Goal: Task Accomplishment & Management: Complete application form

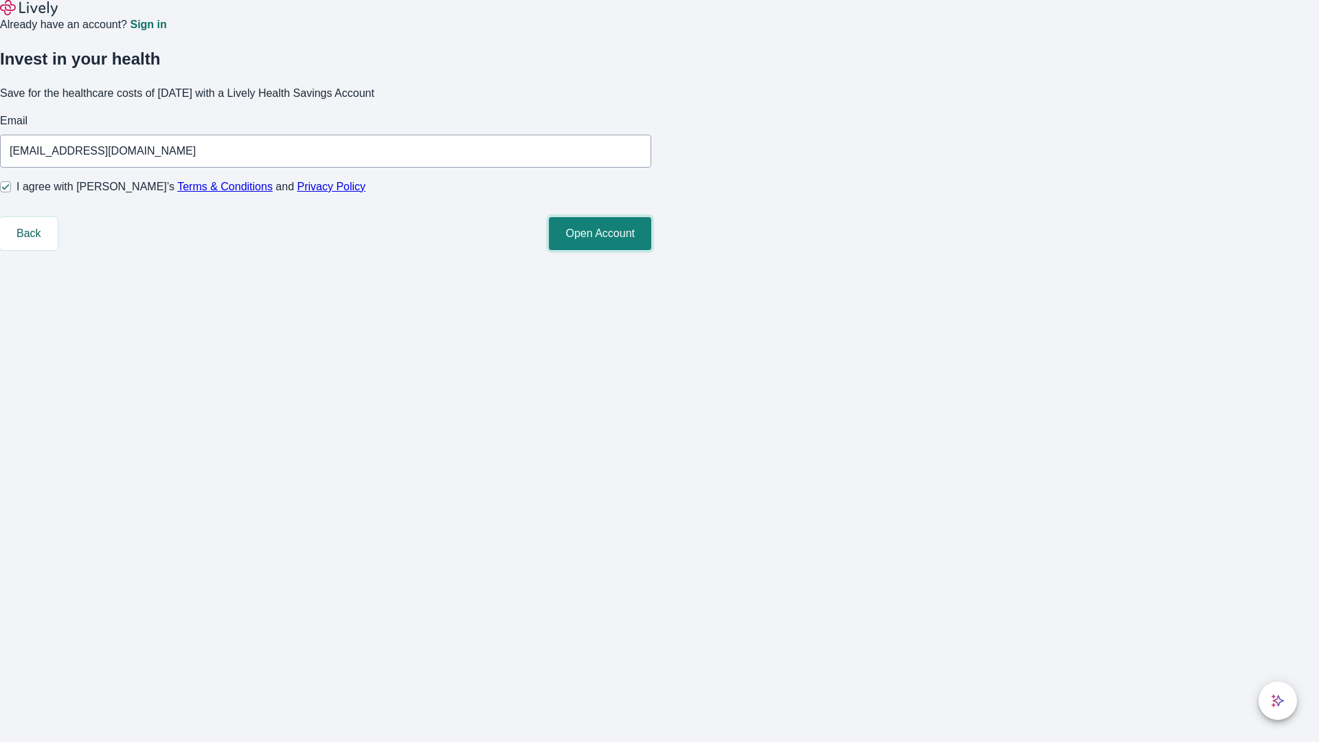
click at [651, 250] on button "Open Account" at bounding box center [600, 233] width 102 height 33
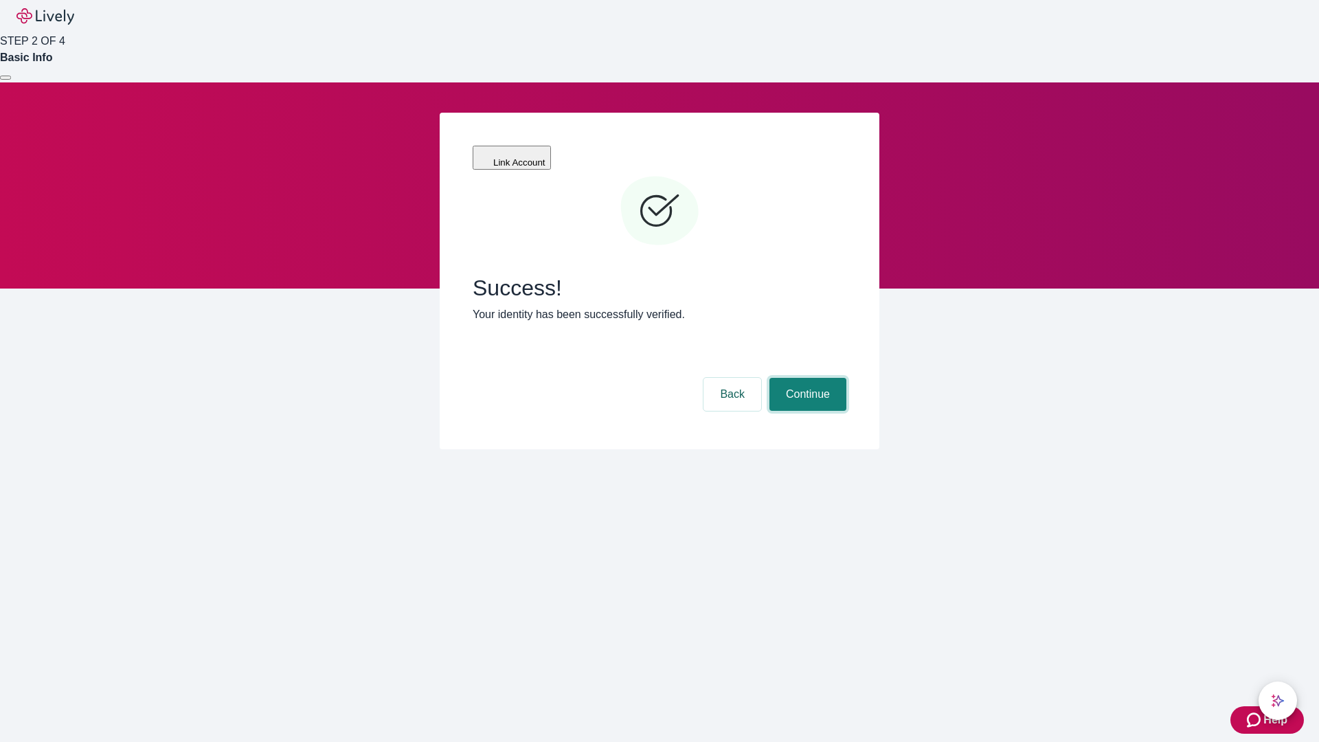
click at [806, 378] on button "Continue" at bounding box center [808, 394] width 77 height 33
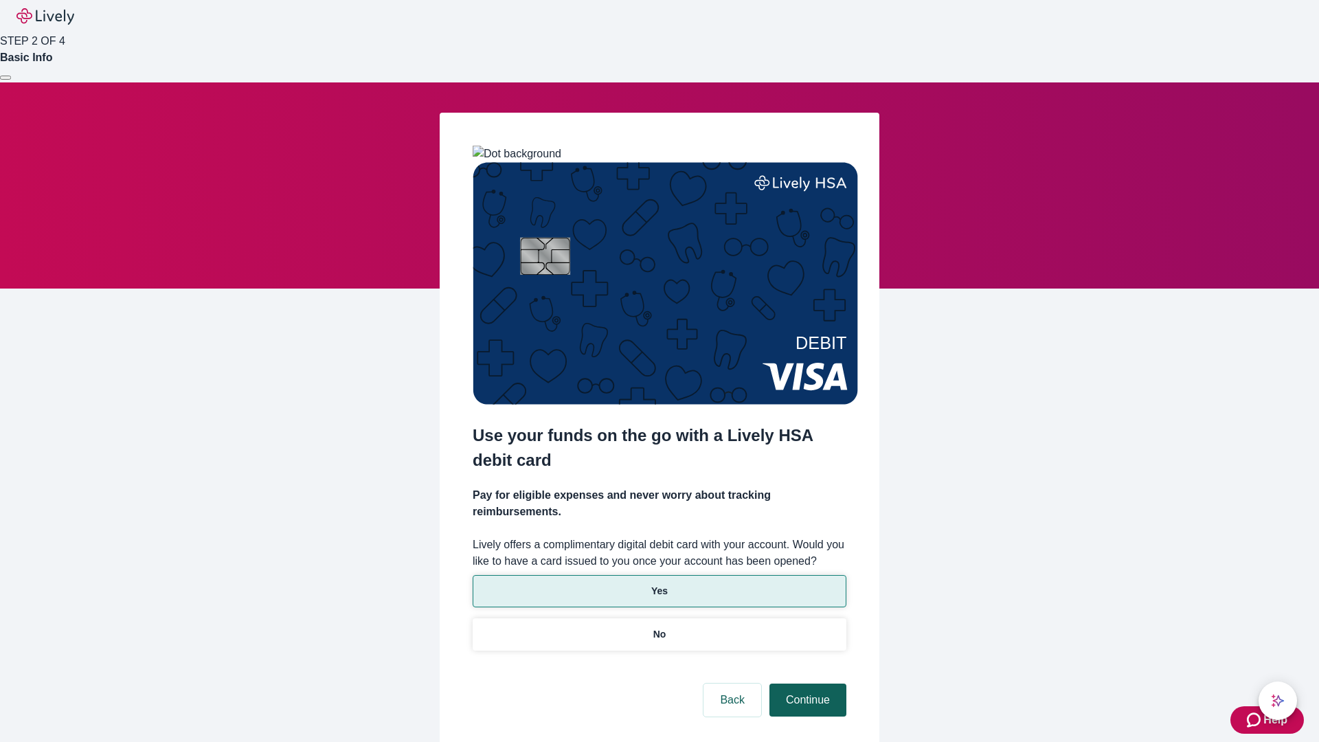
click at [659, 627] on p "No" at bounding box center [659, 634] width 13 height 14
click at [806, 684] on button "Continue" at bounding box center [808, 700] width 77 height 33
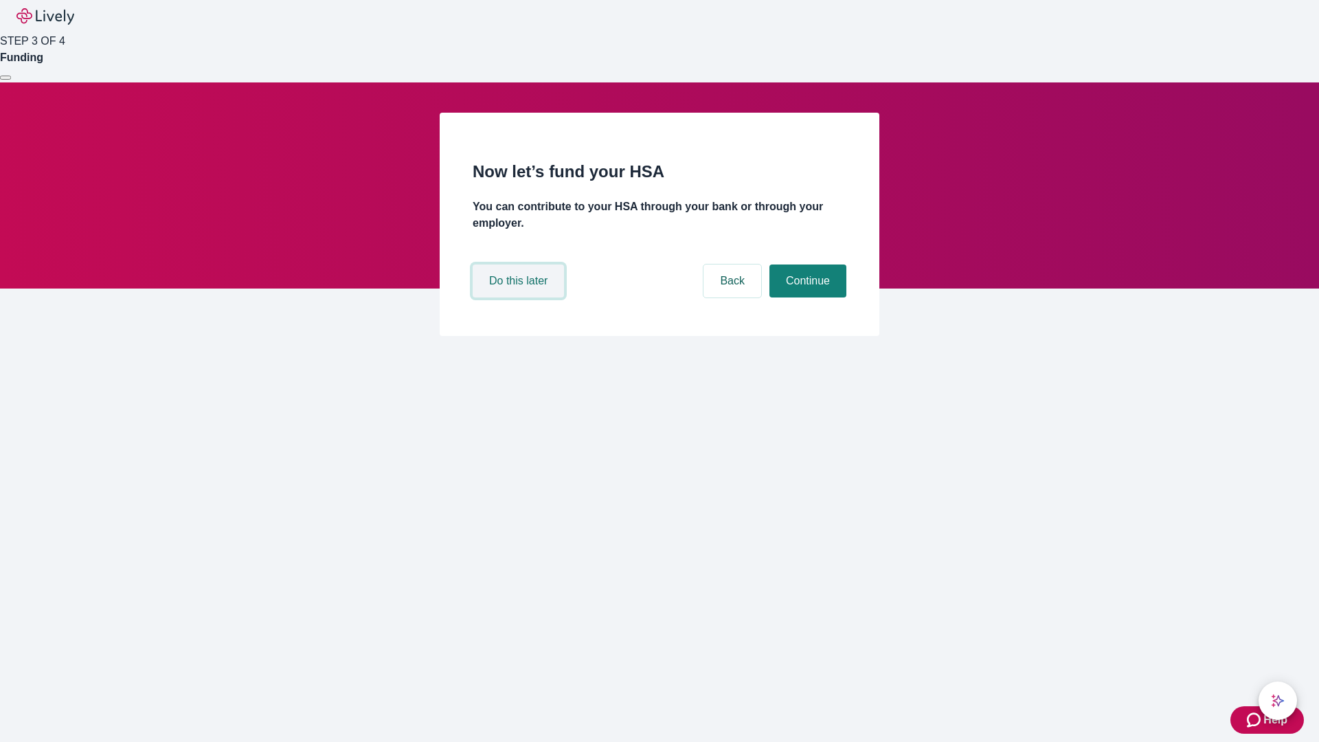
click at [520, 298] on button "Do this later" at bounding box center [518, 281] width 91 height 33
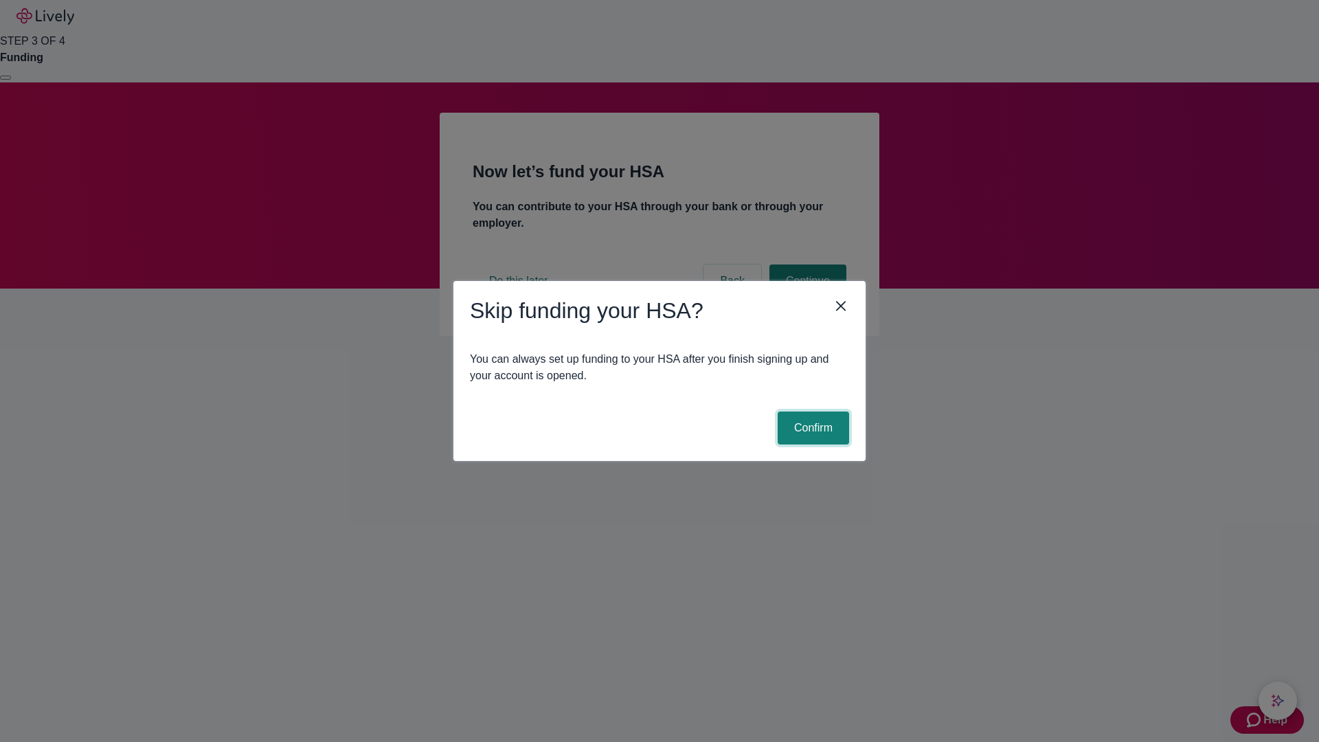
click at [812, 428] on button "Confirm" at bounding box center [813, 428] width 71 height 33
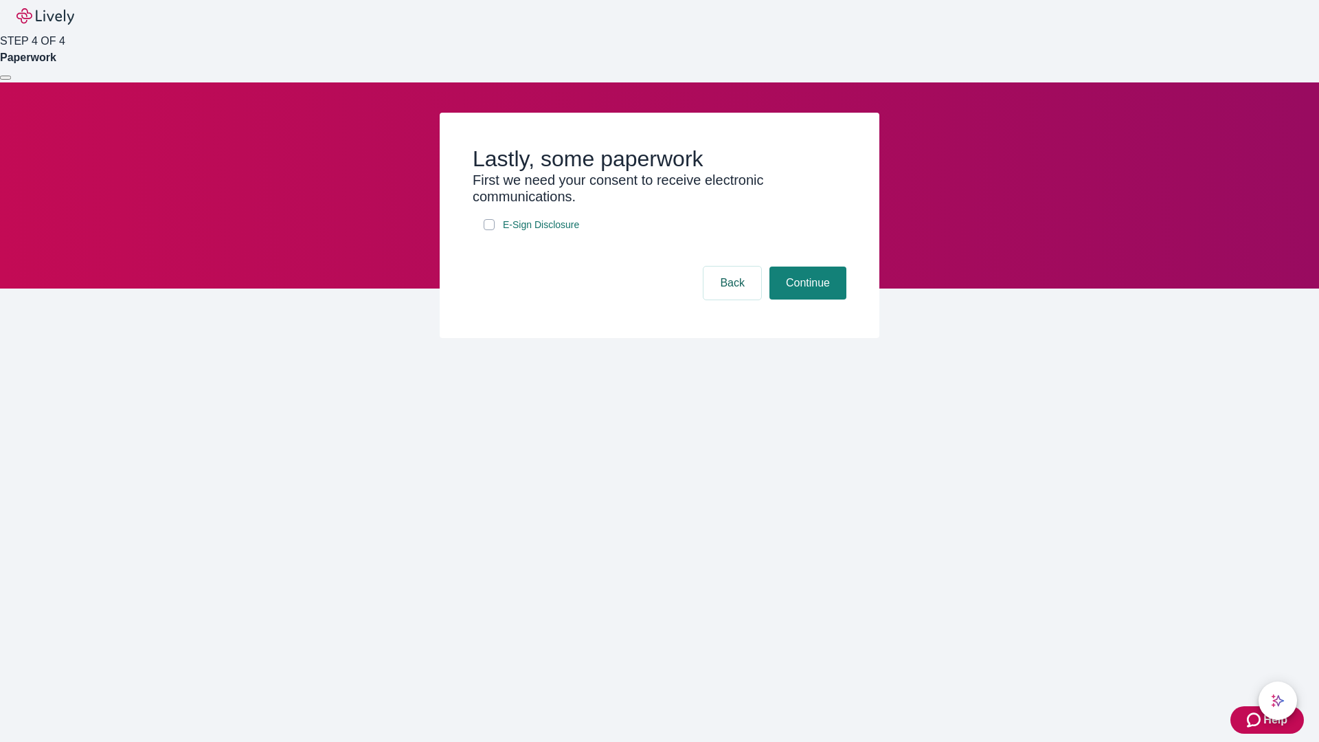
click at [489, 230] on input "E-Sign Disclosure" at bounding box center [489, 224] width 11 height 11
checkbox input "true"
click at [806, 300] on button "Continue" at bounding box center [808, 283] width 77 height 33
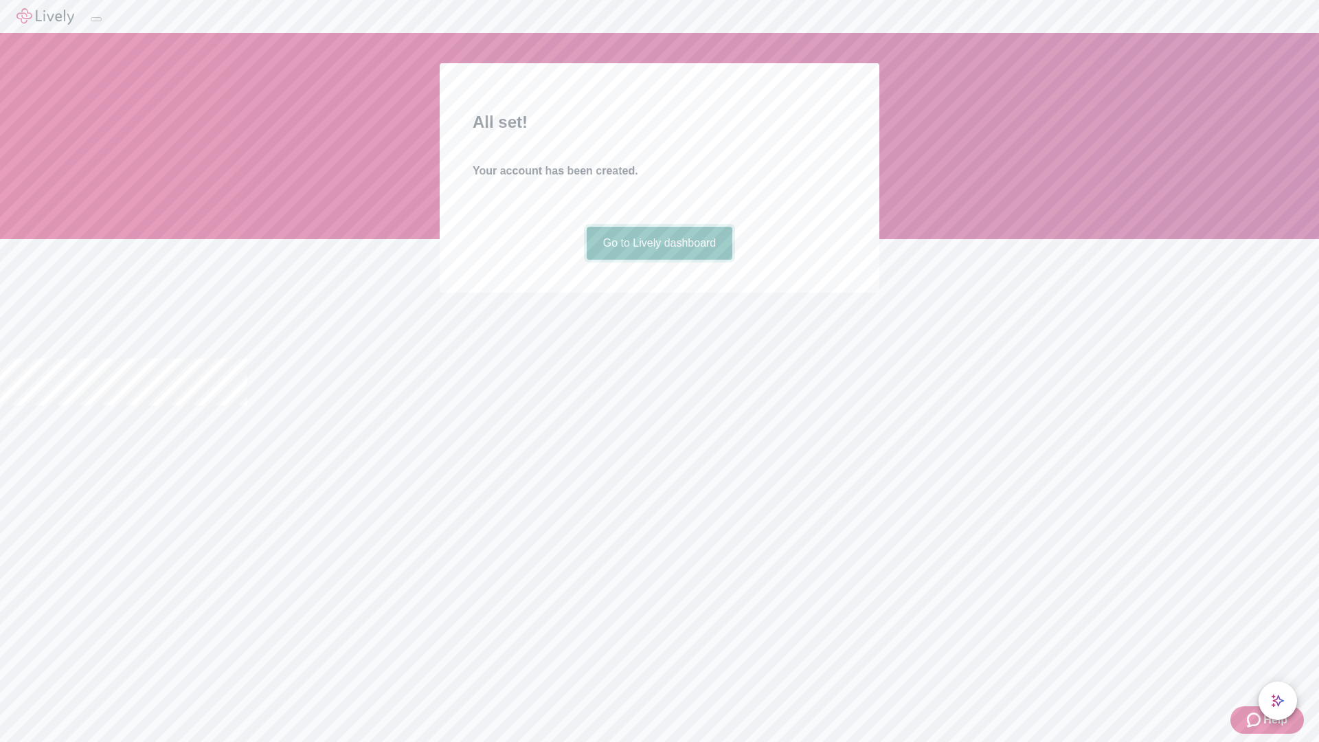
click at [659, 260] on link "Go to Lively dashboard" at bounding box center [660, 243] width 146 height 33
